Goal: Information Seeking & Learning: Compare options

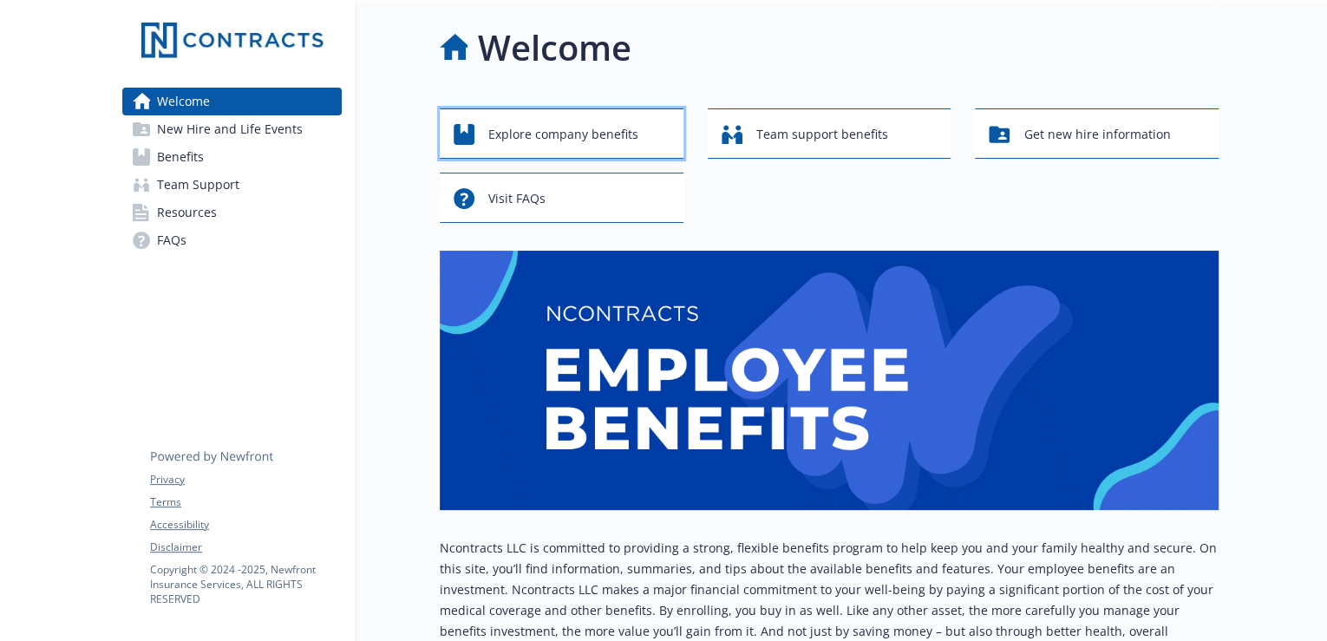
click at [655, 134] on div "Explore company benefits" at bounding box center [564, 134] width 221 height 33
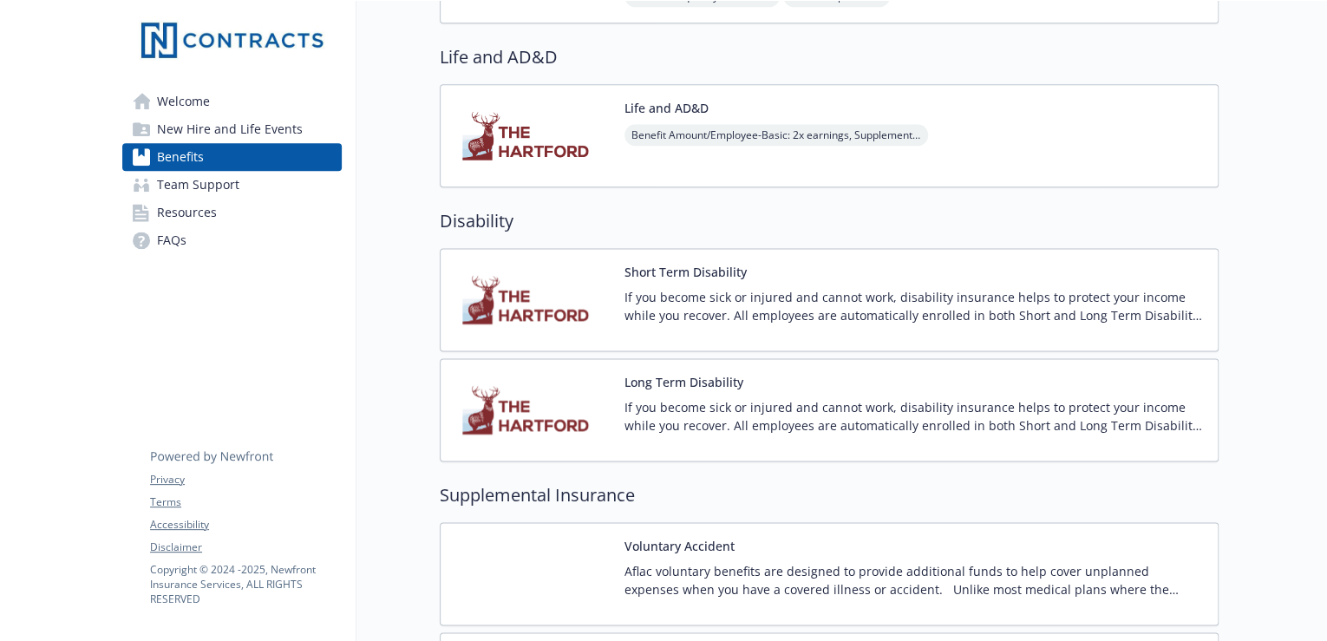
scroll to position [1387, 0]
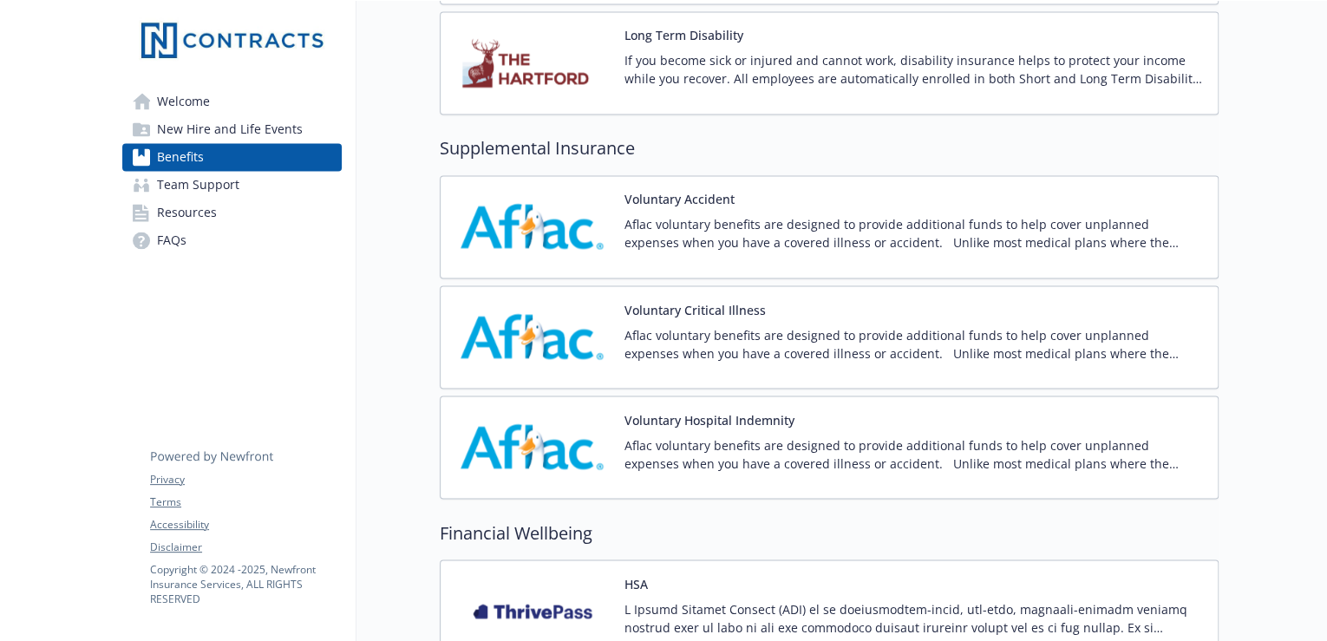
click at [230, 219] on link "Resources" at bounding box center [231, 213] width 219 height 28
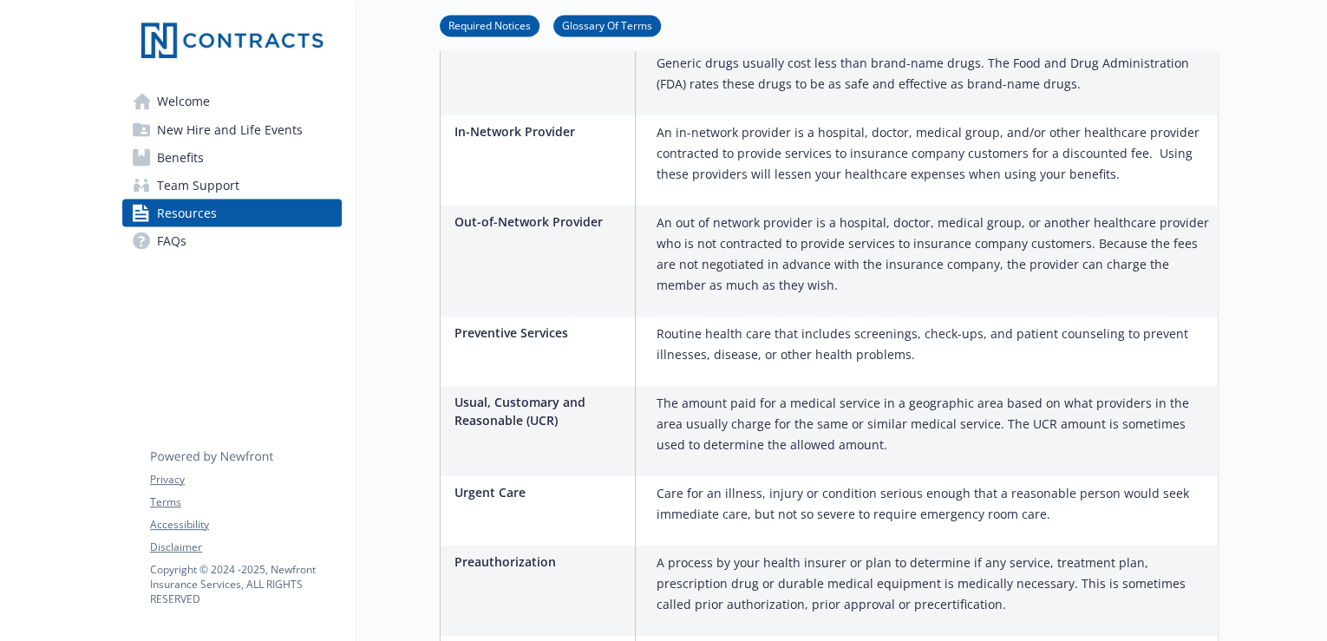
scroll to position [1725, 0]
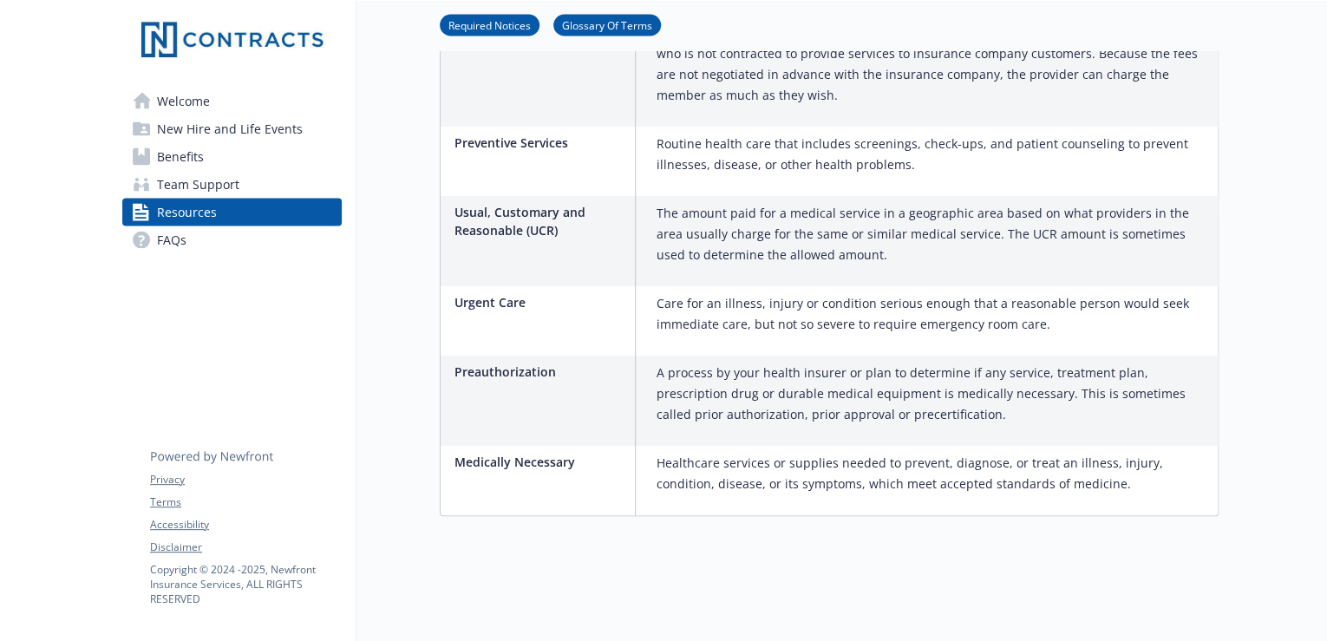
click at [199, 163] on span "Benefits" at bounding box center [180, 157] width 47 height 28
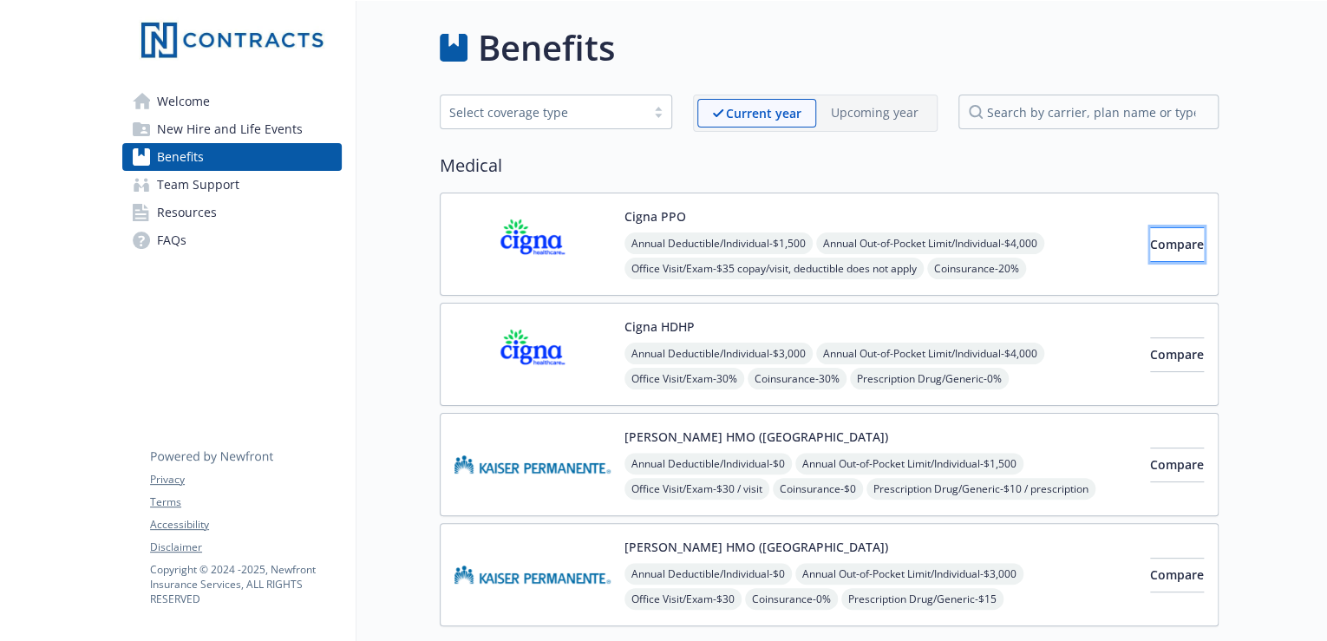
click at [1150, 239] on button "Compare" at bounding box center [1177, 244] width 54 height 35
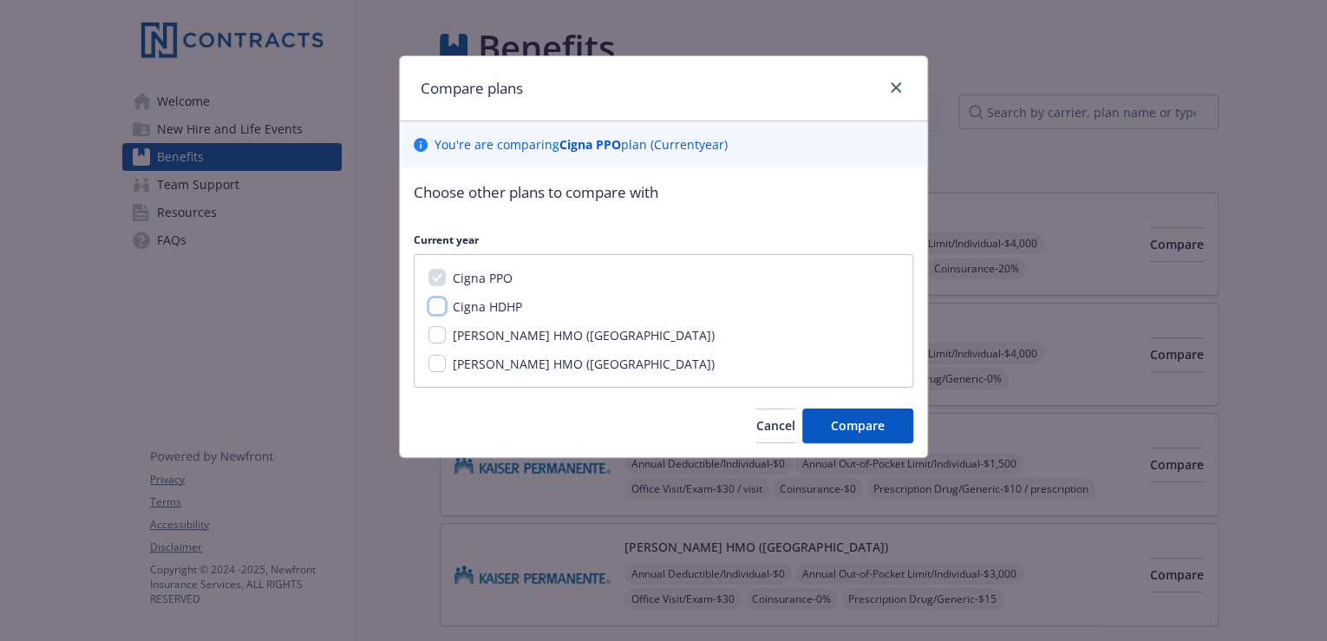
click at [435, 309] on input "Cigna HDHP" at bounding box center [436, 305] width 17 height 17
checkbox input "true"
click at [839, 423] on span "Compare" at bounding box center [858, 425] width 54 height 16
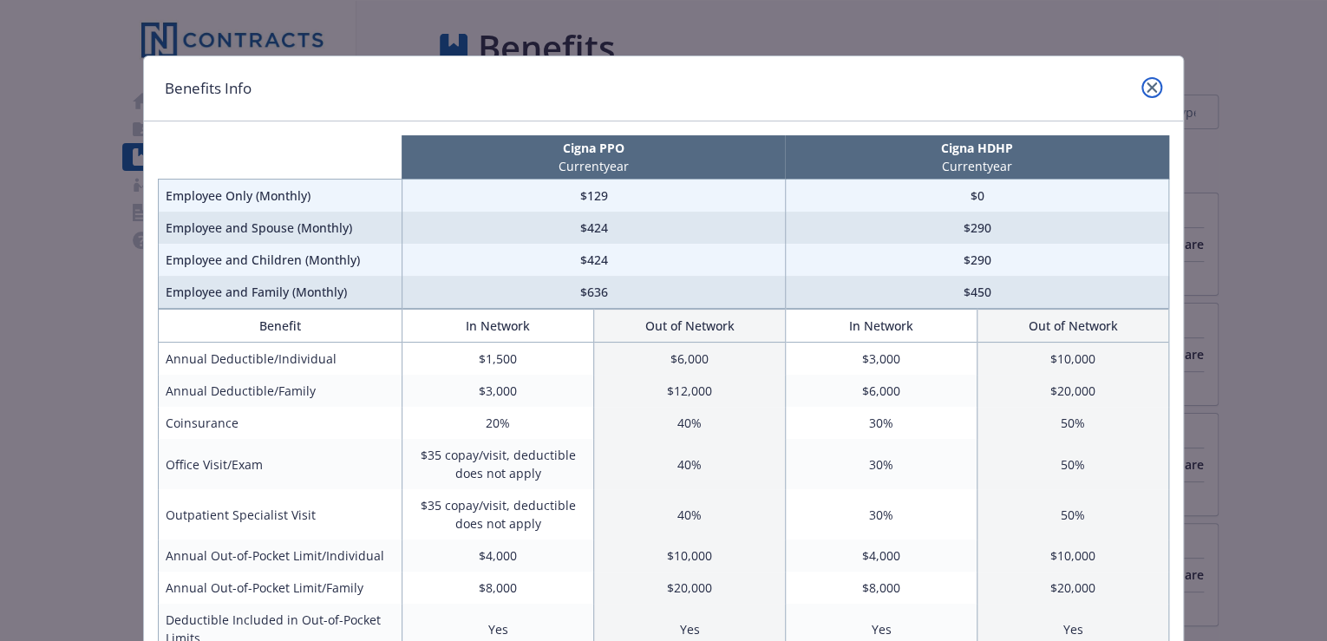
click at [1151, 83] on icon "close" at bounding box center [1151, 87] width 10 height 10
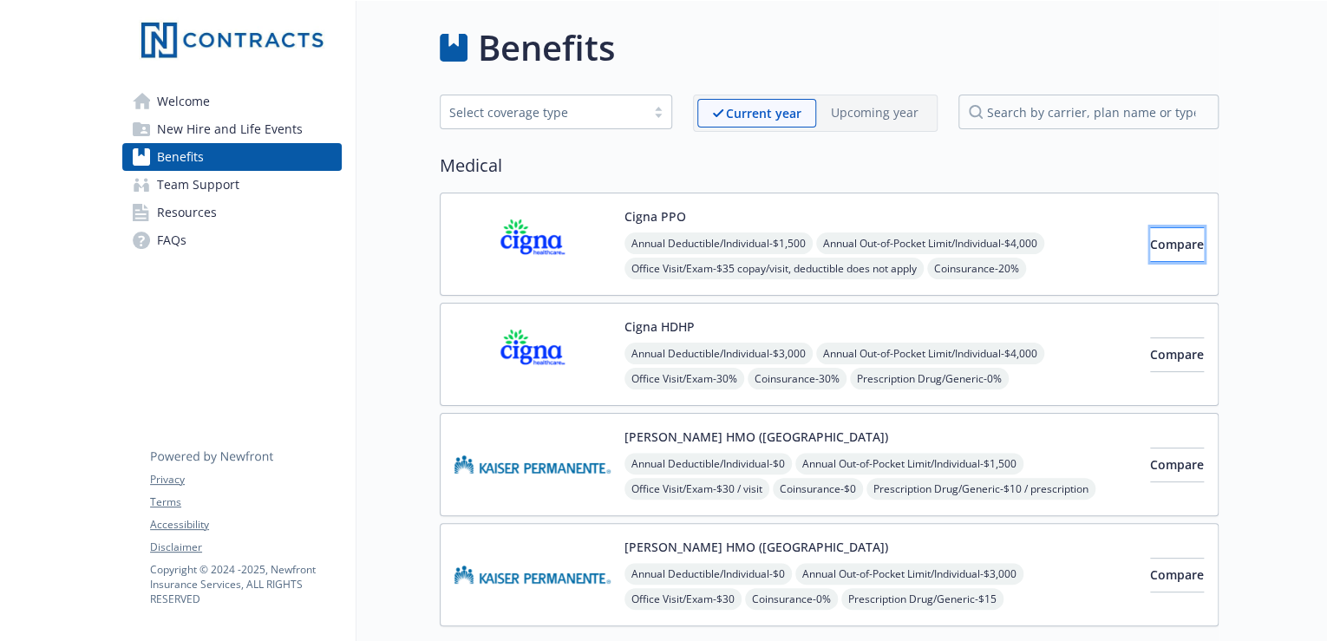
click at [1159, 245] on span "Compare" at bounding box center [1177, 244] width 54 height 16
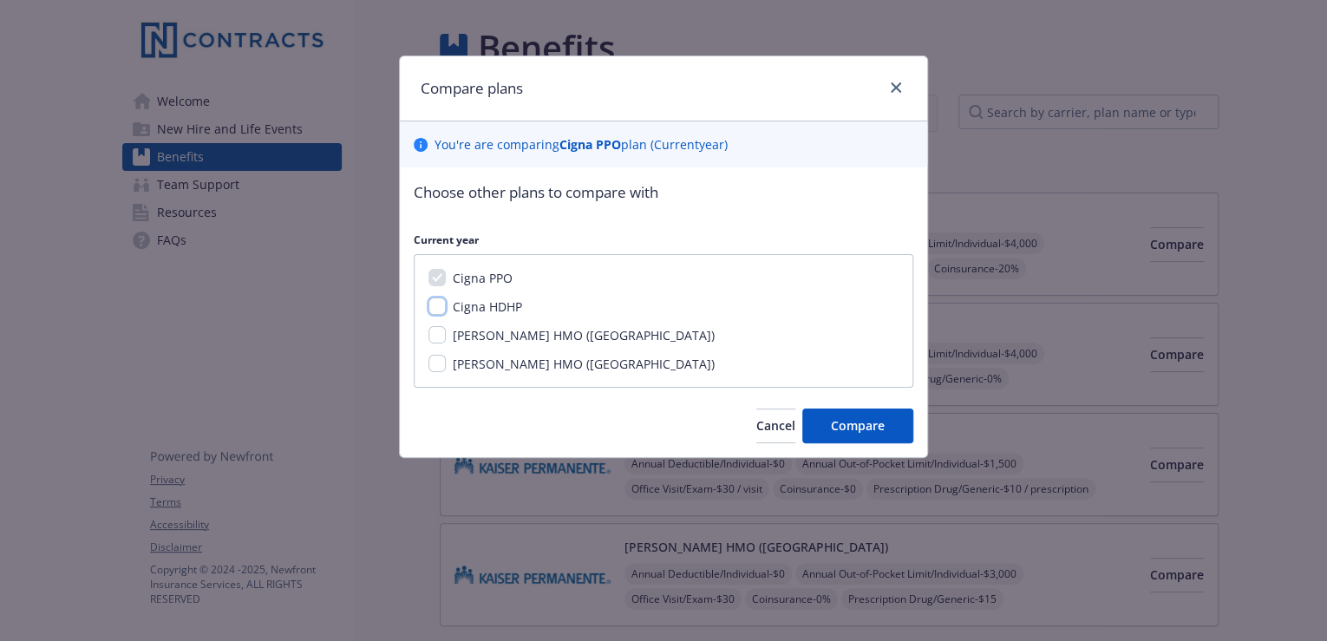
click at [431, 298] on input "Cigna HDHP" at bounding box center [436, 305] width 17 height 17
checkbox input "true"
click at [864, 418] on span "Compare" at bounding box center [858, 425] width 54 height 16
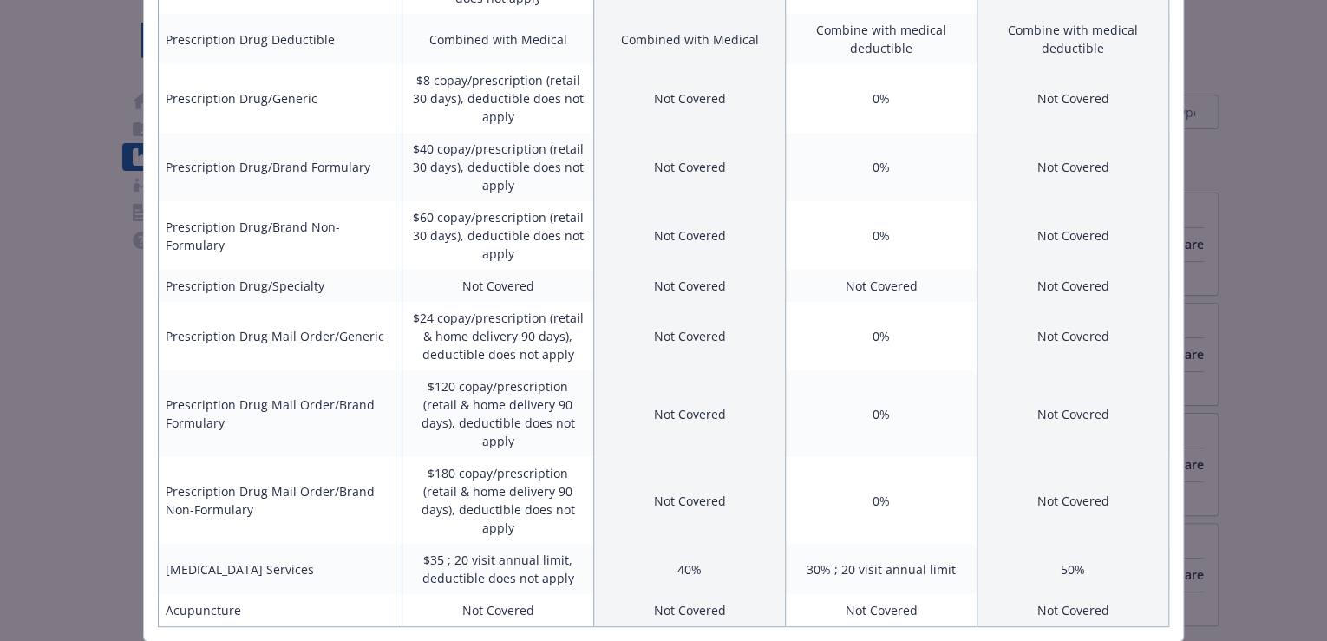
scroll to position [331, 0]
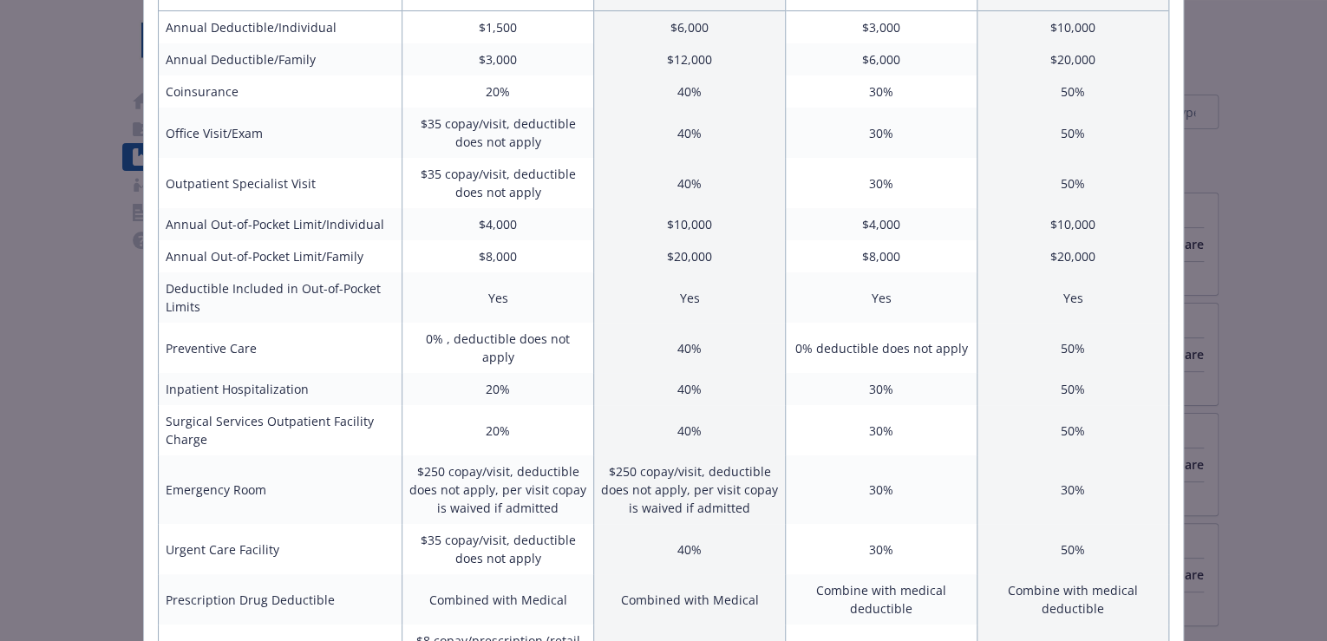
click at [1287, 157] on div "Benefits Info Cigna PPO Current year Cigna HDHP Current year Employee Only (Mon…" at bounding box center [663, 320] width 1327 height 641
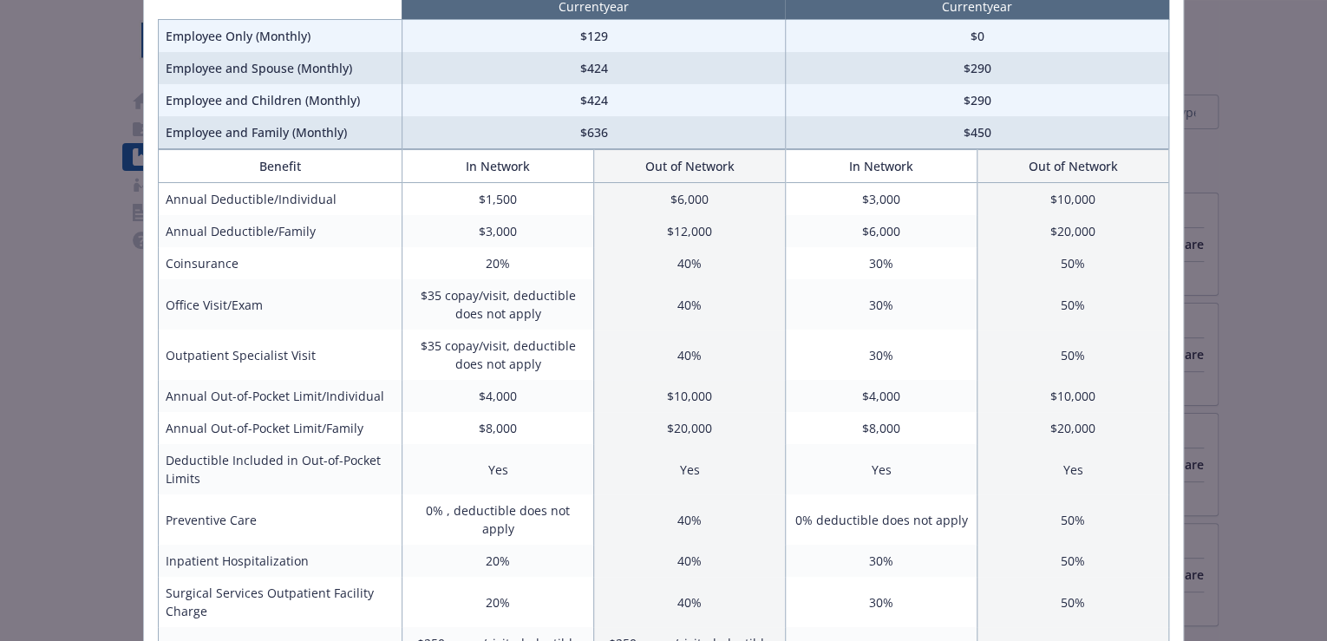
scroll to position [0, 0]
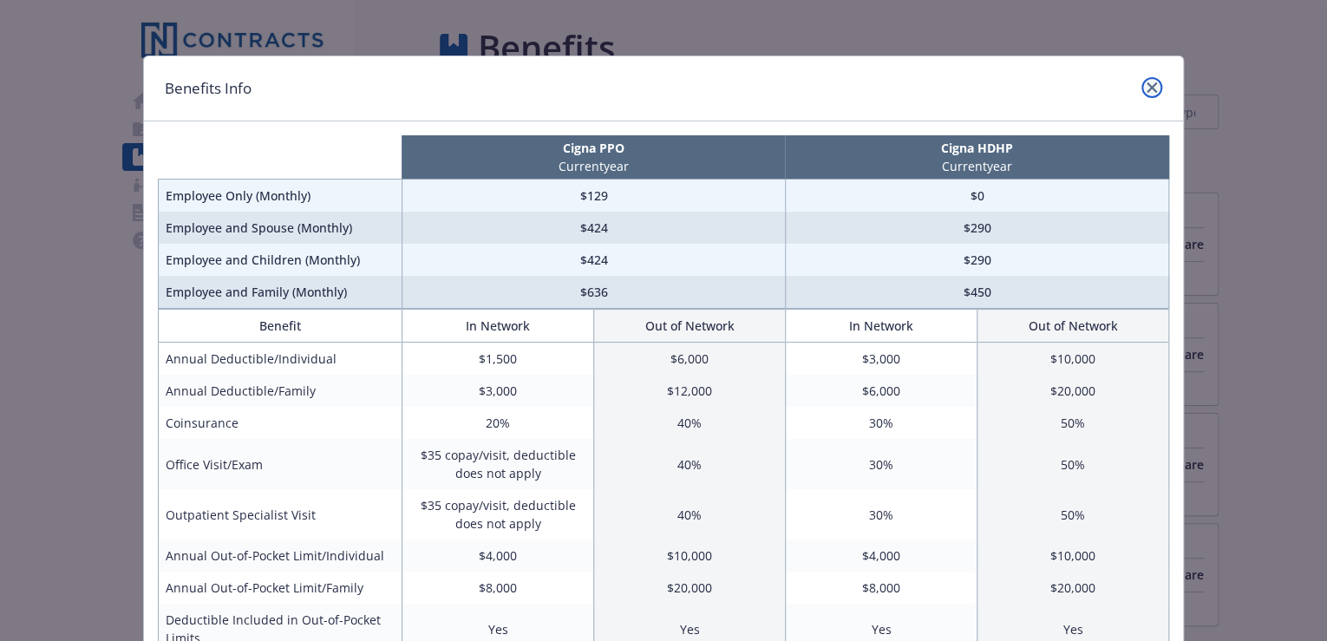
click at [1148, 89] on icon "close" at bounding box center [1151, 87] width 10 height 10
